Goal: Check status: Check status

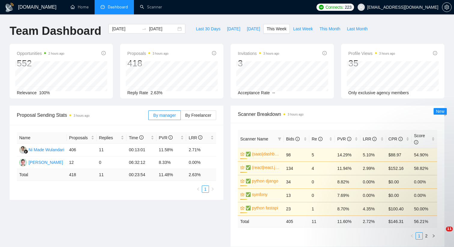
type input "[DATE]"
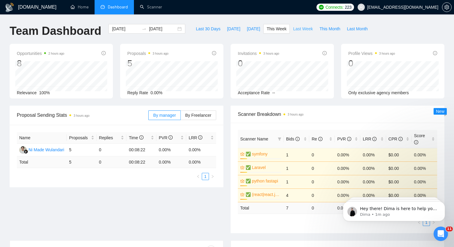
click at [309, 30] on span "Last Week" at bounding box center [303, 29] width 20 height 7
type input "[DATE]"
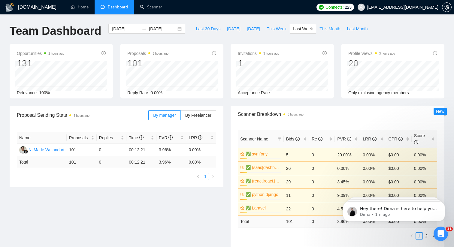
click at [325, 28] on span "This Month" at bounding box center [329, 29] width 21 height 7
type input "[DATE]"
click at [303, 27] on span "Last Week" at bounding box center [303, 29] width 20 height 7
type input "[DATE]"
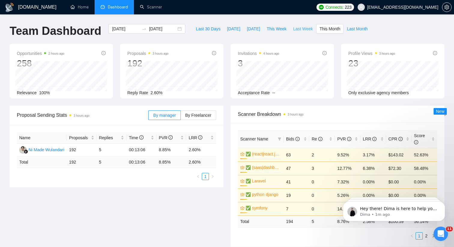
type input "[DATE]"
